Goal: Communication & Community: Connect with others

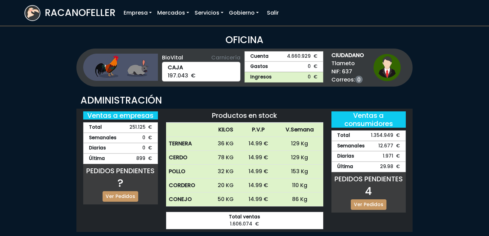
click at [38, 11] on img at bounding box center [32, 12] width 15 height 13
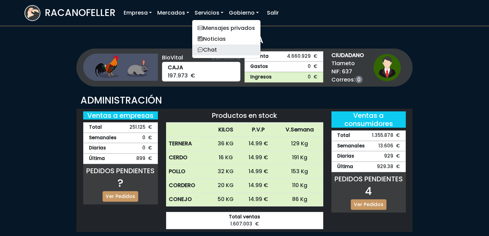
click at [208, 48] on link "Chat" at bounding box center [226, 49] width 68 height 11
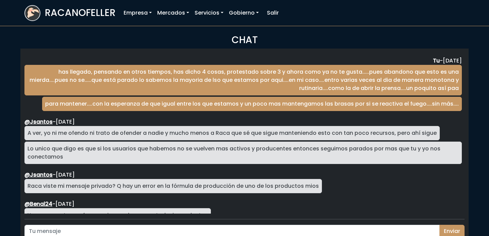
scroll to position [1134, 0]
